Goal: Information Seeking & Learning: Learn about a topic

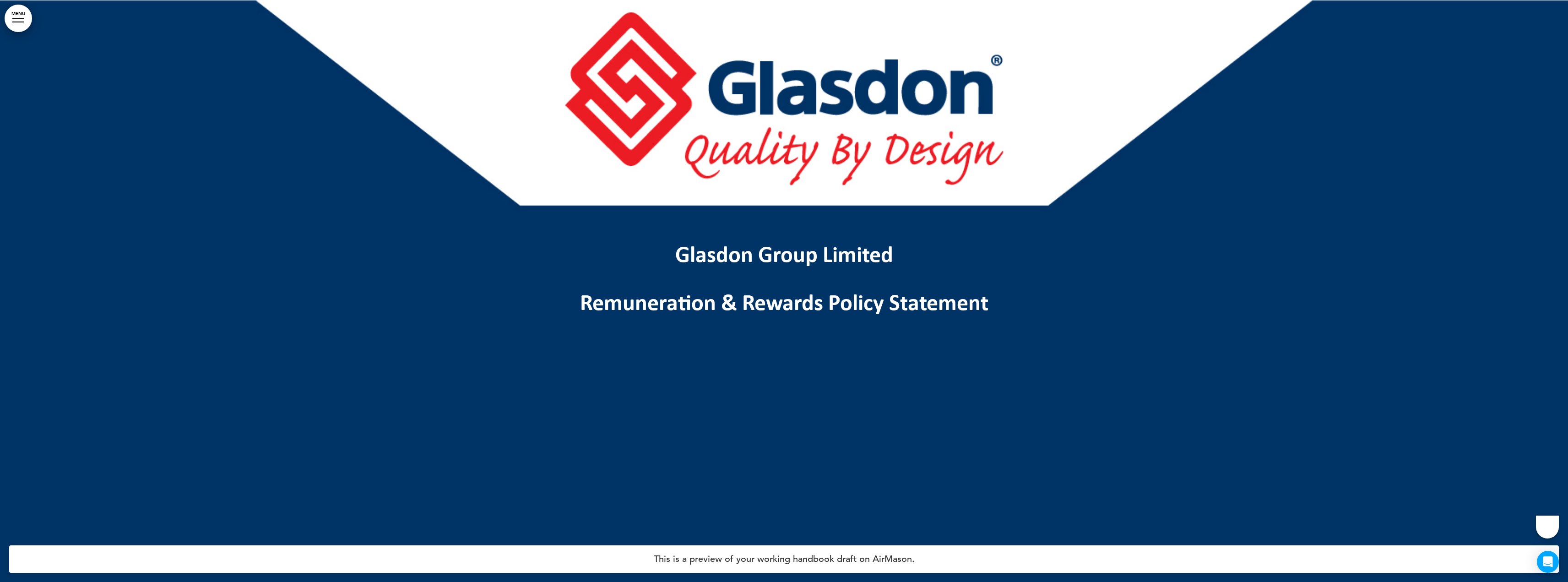
click at [978, 390] on div at bounding box center [784, 291] width 1568 height 582
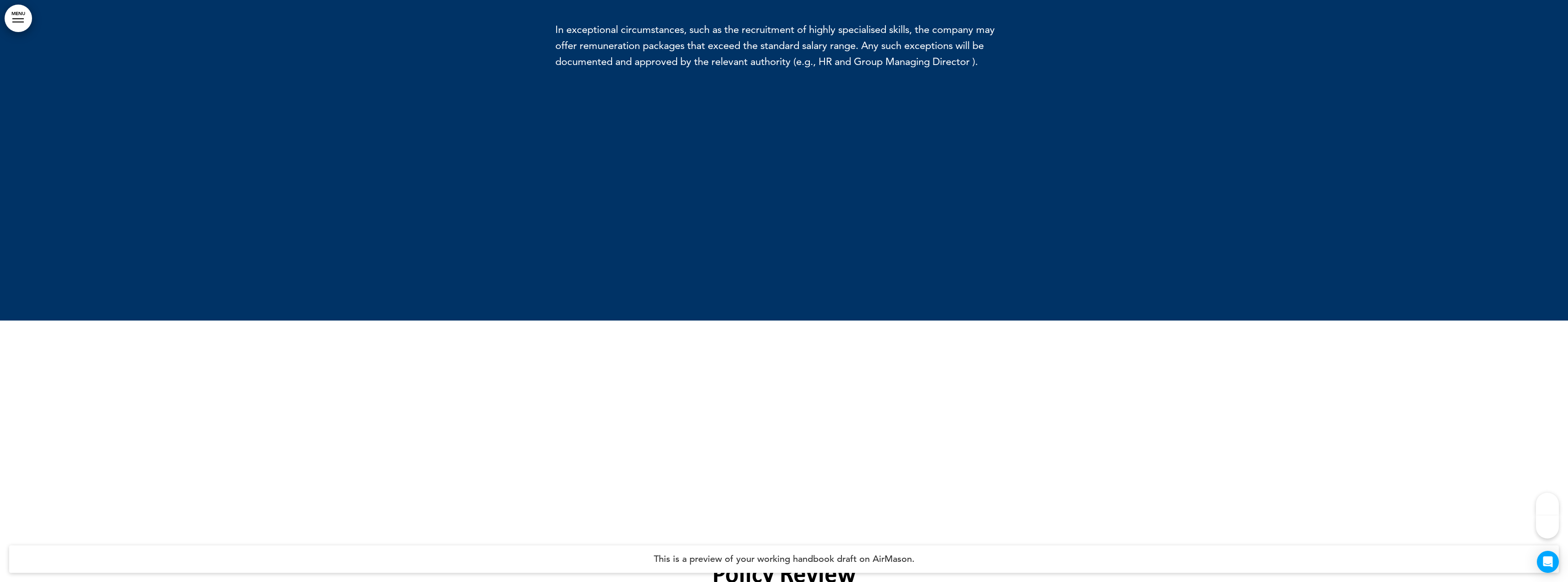
scroll to position [4548, 0]
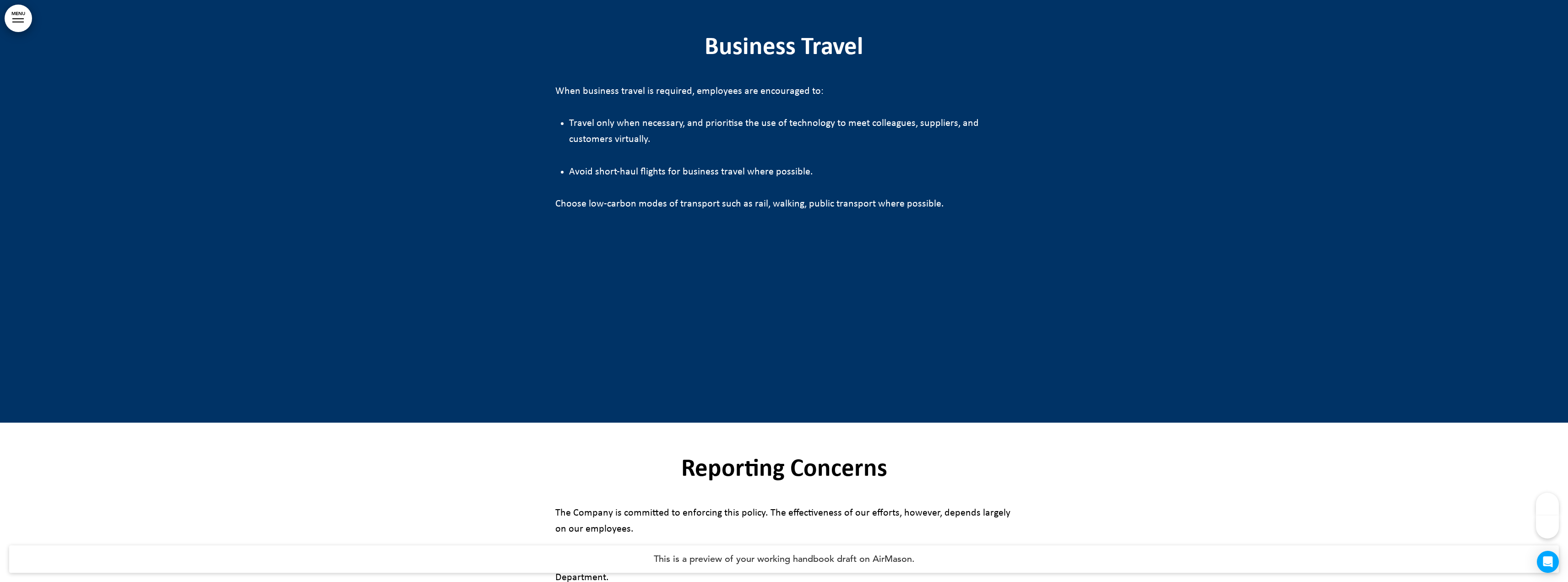
scroll to position [6081, 0]
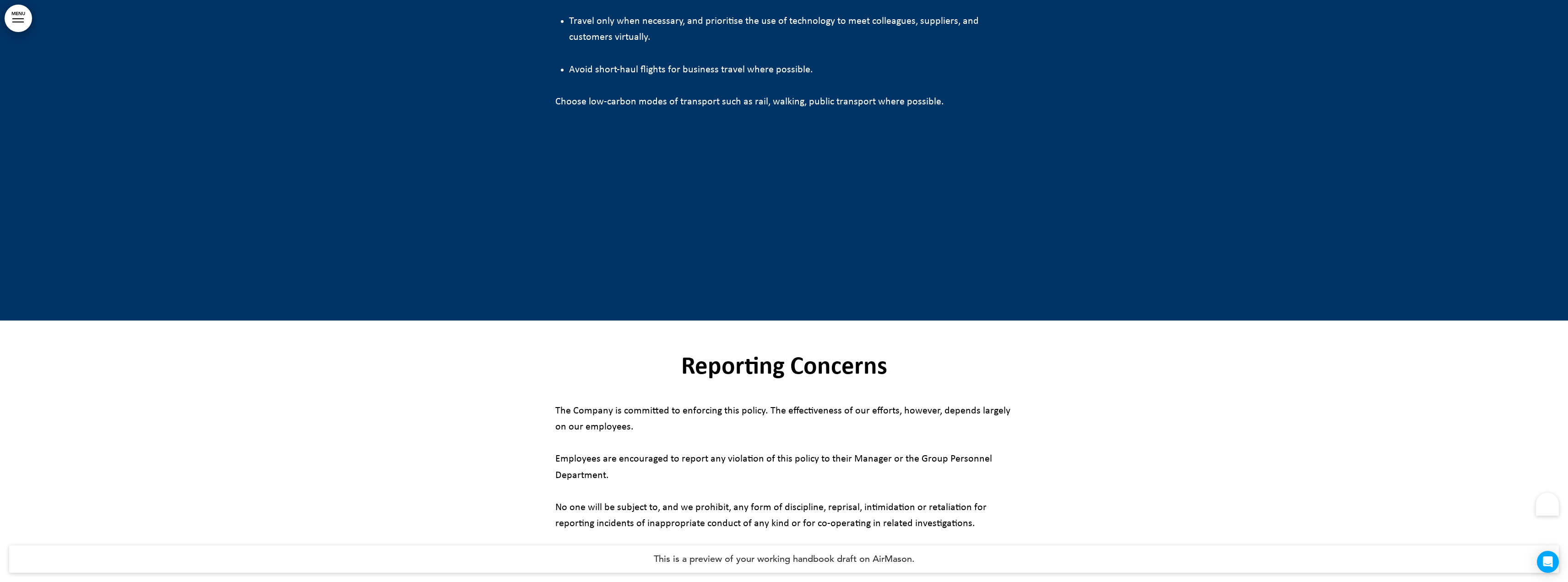
click at [1051, 438] on div at bounding box center [784, 451] width 1568 height 261
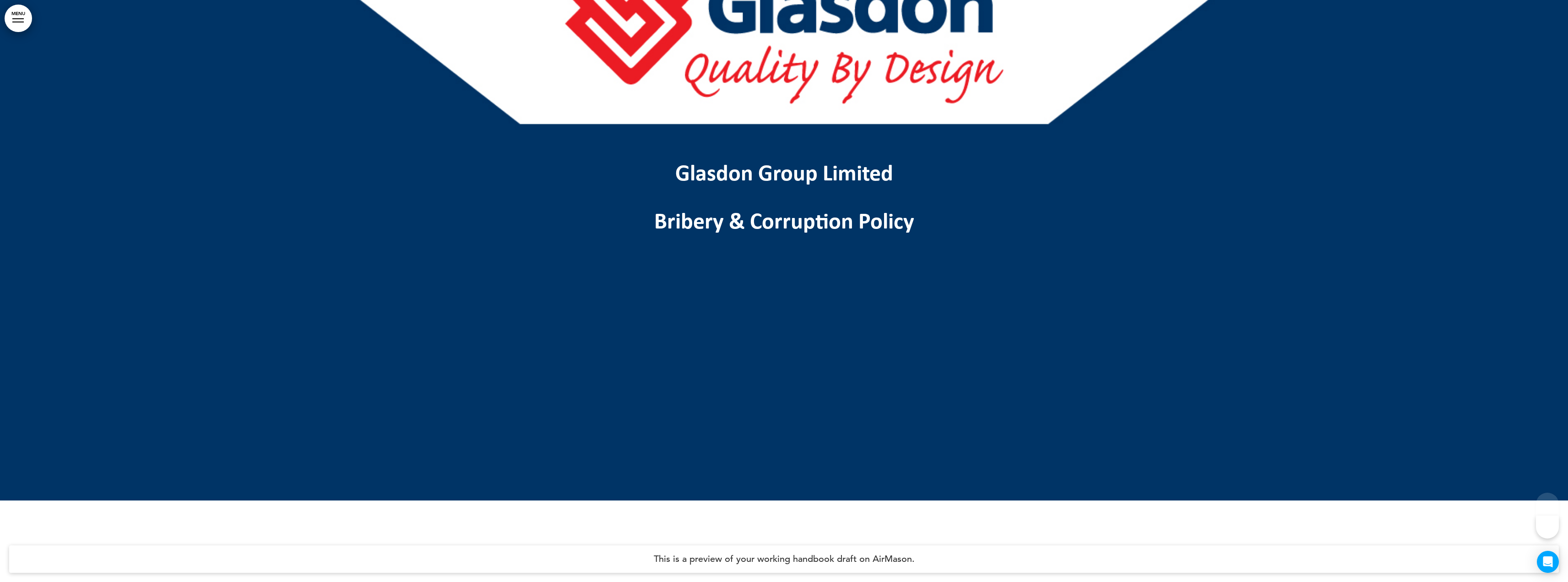
scroll to position [138, 0]
